Goal: Book appointment/travel/reservation

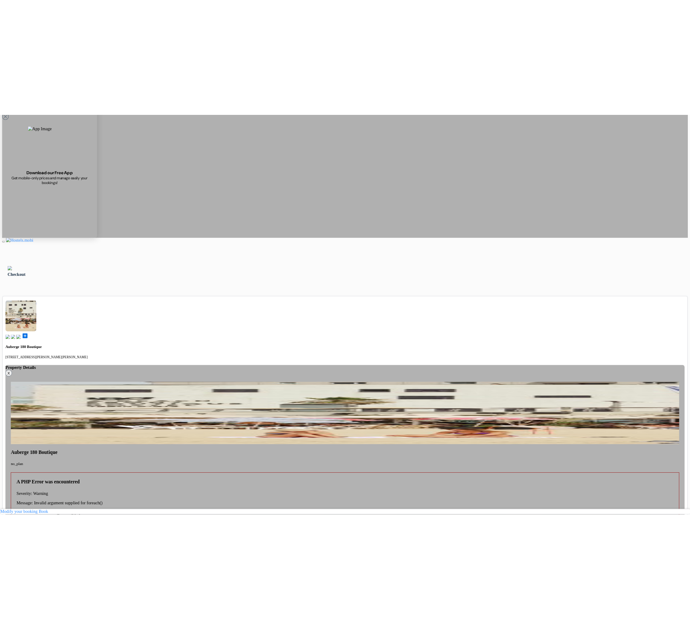
scroll to position [100, 0]
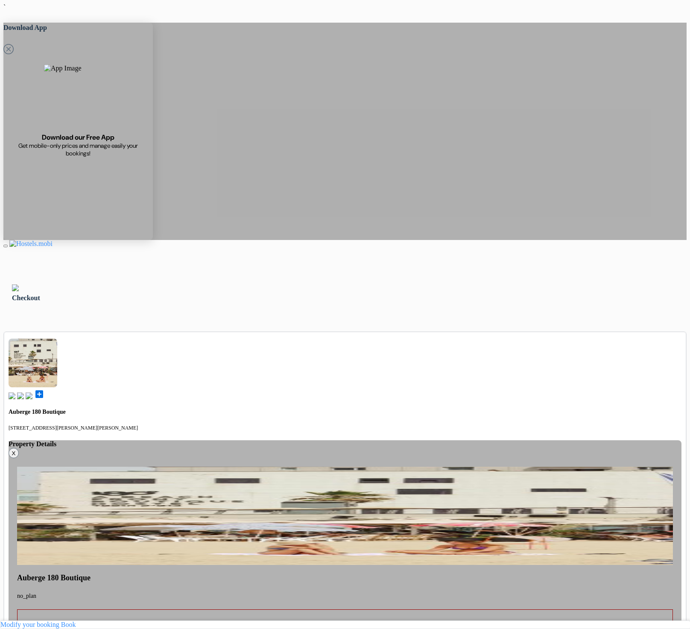
drag, startPoint x: 409, startPoint y: 346, endPoint x: 572, endPoint y: 406, distance: 173.2
copy div "otal price:"
